Goal: Task Accomplishment & Management: Manage account settings

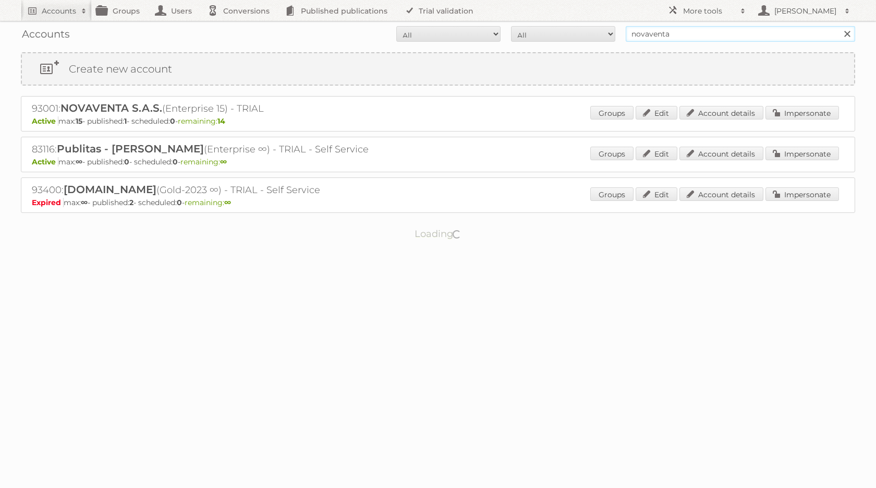
click at [754, 33] on input "novaventa" at bounding box center [741, 34] width 230 height 16
type input "grupo dico"
click at [839, 26] on input "Search" at bounding box center [847, 34] width 16 height 16
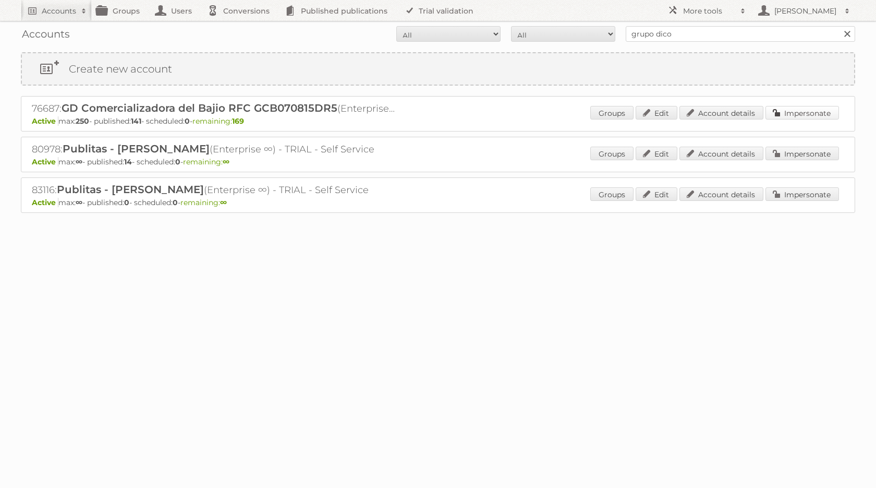
click at [815, 116] on link "Impersonate" at bounding box center [803, 113] width 74 height 14
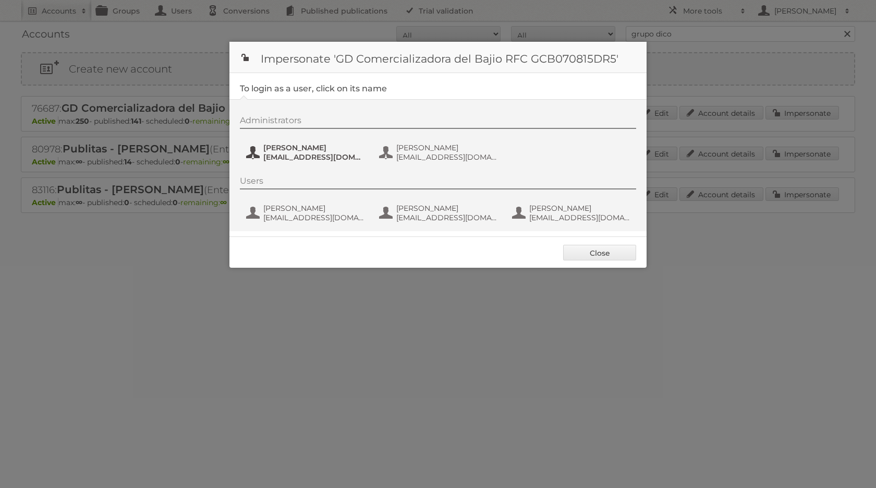
click at [304, 148] on span "Andres Santana" at bounding box center [313, 147] width 101 height 9
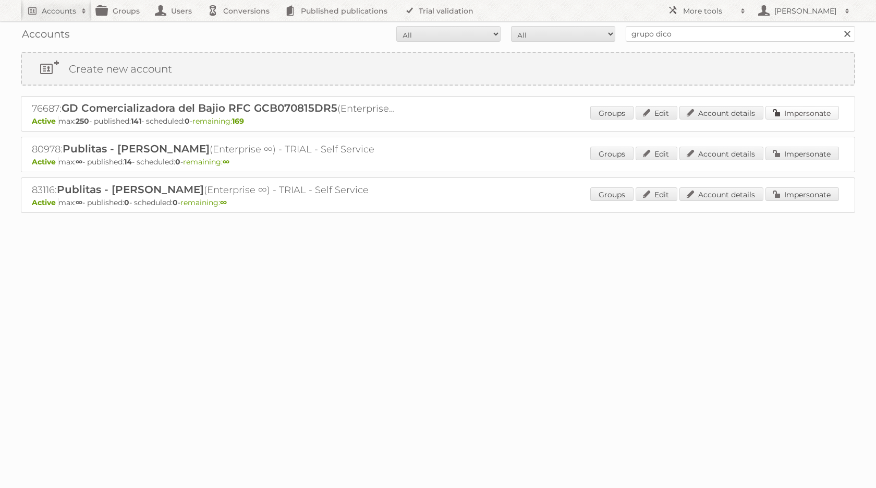
click at [799, 114] on link "Impersonate" at bounding box center [803, 113] width 74 height 14
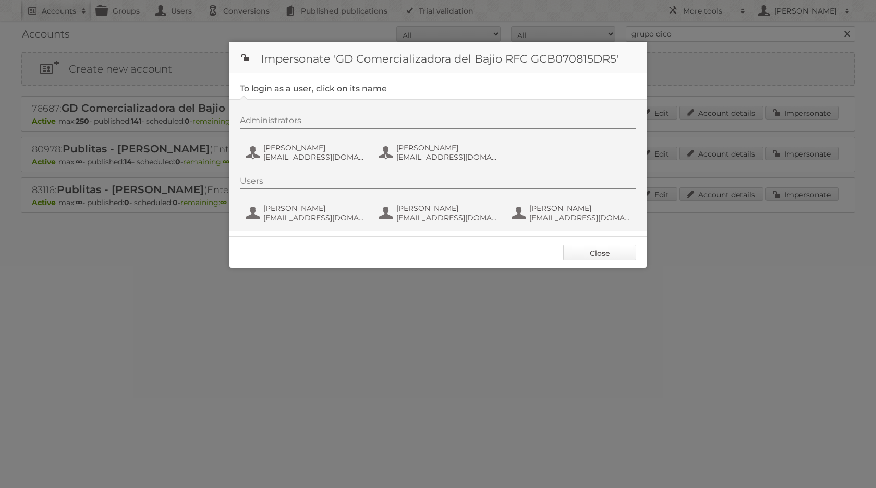
click at [579, 258] on link "Close" at bounding box center [599, 253] width 73 height 16
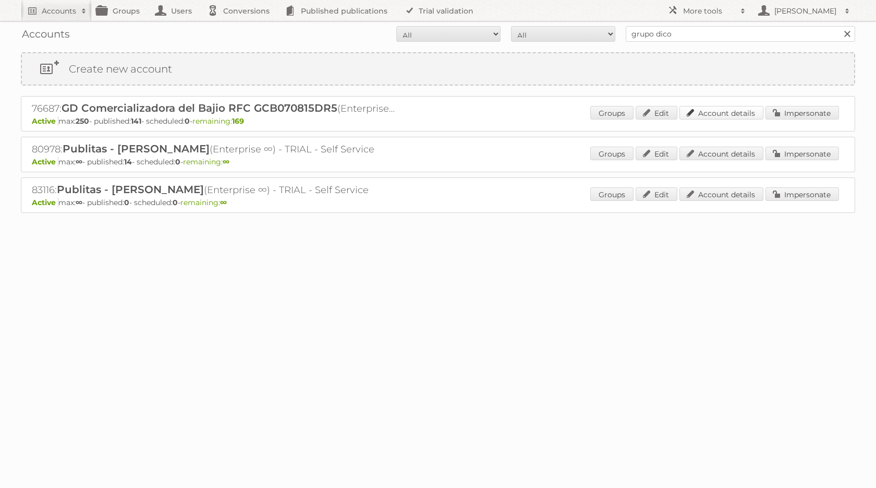
click at [698, 115] on link "Account details" at bounding box center [722, 113] width 84 height 14
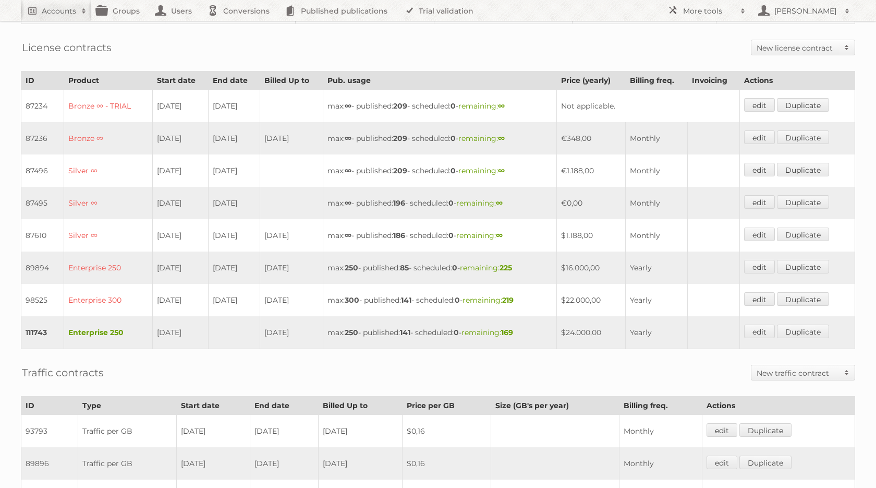
scroll to position [273, 0]
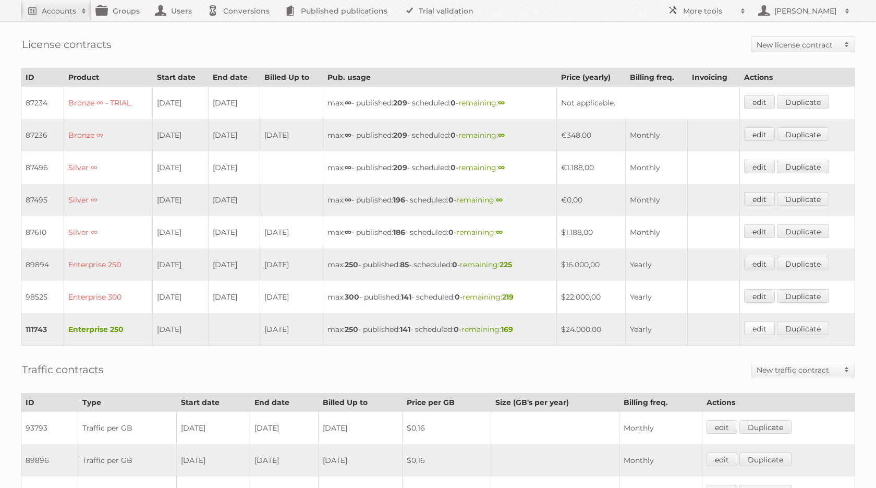
click at [772, 321] on link "edit" at bounding box center [759, 328] width 31 height 14
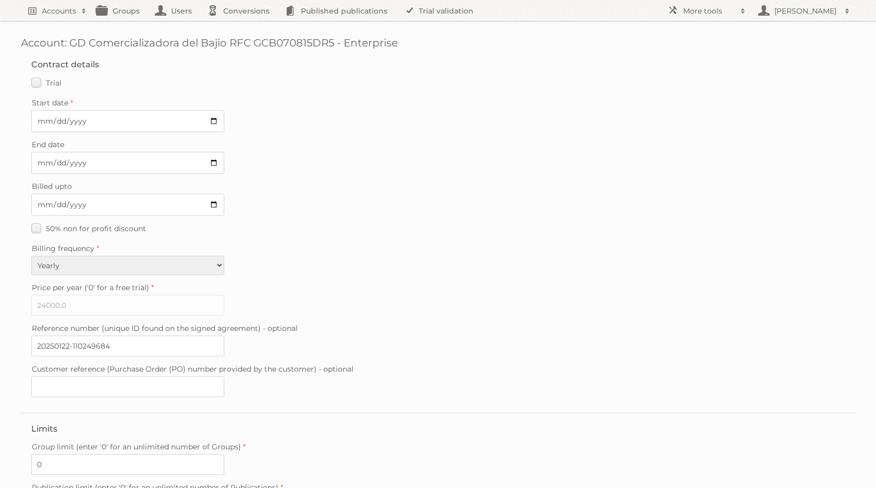
scroll to position [179, 0]
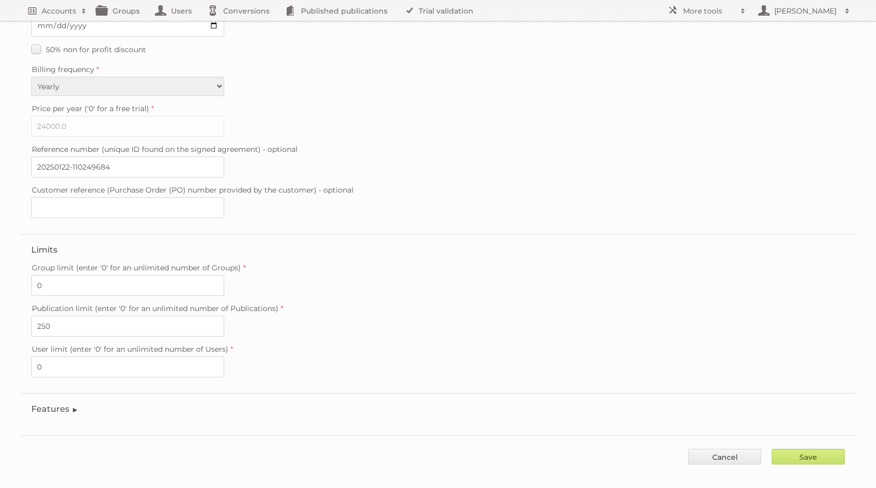
click at [66, 404] on legend "Features" at bounding box center [54, 409] width 47 height 10
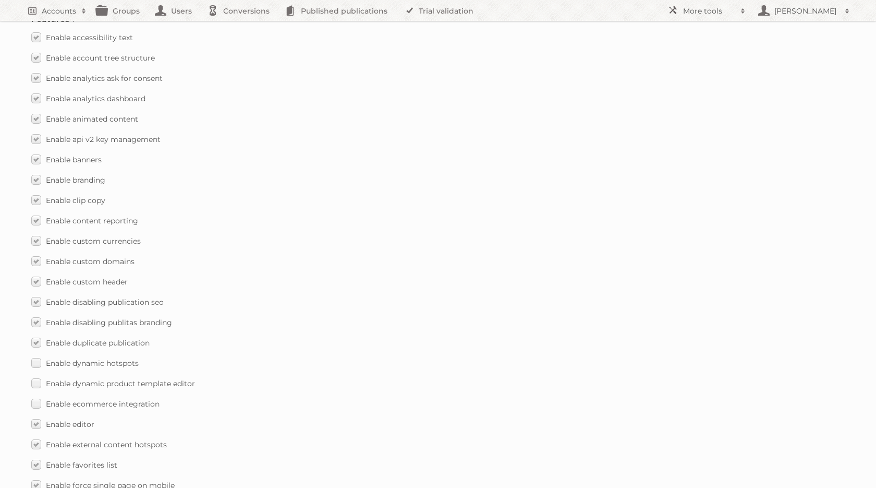
scroll to position [569, 0]
click at [35, 355] on label "Enable dynamic hotspots" at bounding box center [84, 362] width 107 height 15
click at [0, 0] on input "Enable dynamic hotspots" at bounding box center [0, 0] width 0 height 0
click at [38, 375] on label "Enable dynamic product template editor" at bounding box center [113, 382] width 164 height 15
click at [0, 0] on input "Enable dynamic product template editor" at bounding box center [0, 0] width 0 height 0
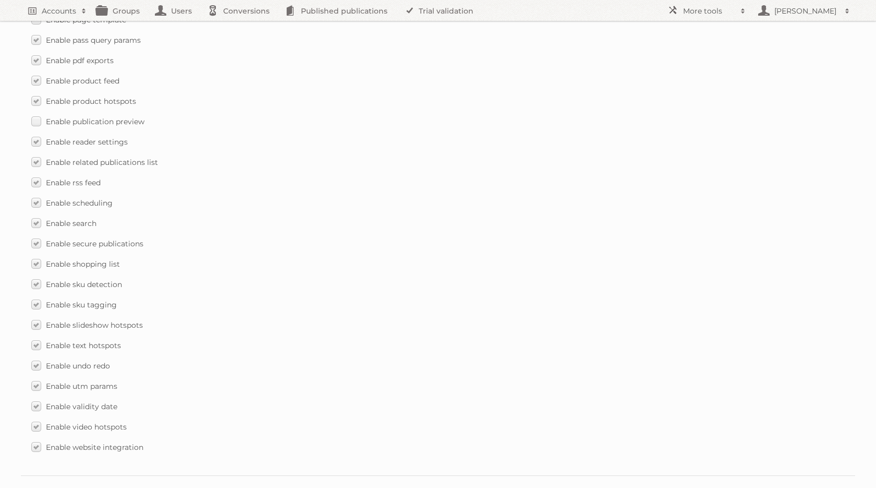
scroll to position [1420, 0]
